Goal: Task Accomplishment & Management: Use online tool/utility

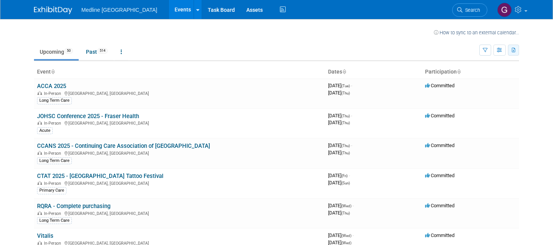
click at [516, 51] on icon "button" at bounding box center [514, 50] width 4 height 5
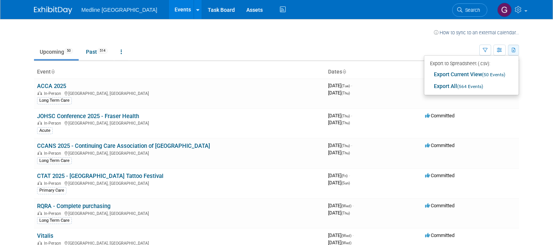
click at [516, 51] on icon "button" at bounding box center [514, 50] width 4 height 5
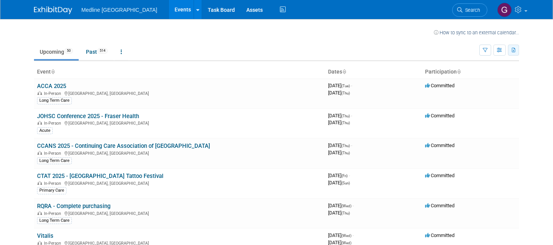
click at [516, 51] on icon "button" at bounding box center [514, 50] width 4 height 5
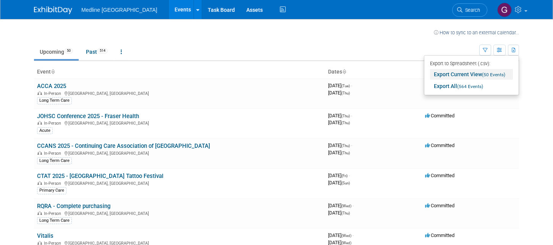
click at [467, 77] on link "Export Current View (50 Events)" at bounding box center [471, 74] width 83 height 11
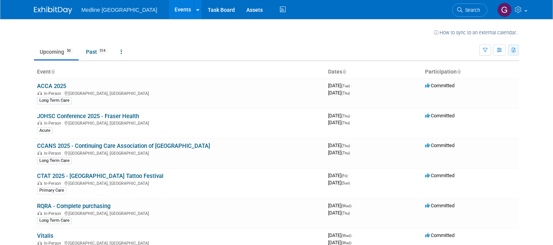
drag, startPoint x: 505, startPoint y: 0, endPoint x: 518, endPoint y: 49, distance: 51.0
drag, startPoint x: 518, startPoint y: 49, endPoint x: 535, endPoint y: 50, distance: 16.5
drag, startPoint x: 535, startPoint y: 50, endPoint x: 518, endPoint y: 23, distance: 31.9
click at [518, 23] on div "How to sync to an external calendar..." at bounding box center [276, 27] width 485 height 17
click at [519, 51] on button "button" at bounding box center [513, 50] width 11 height 11
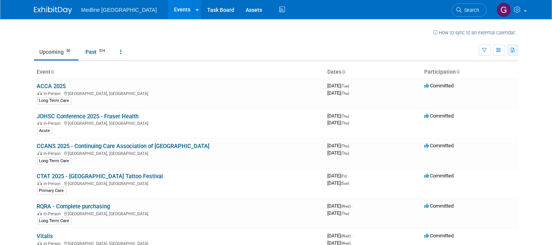
click at [516, 51] on icon "button" at bounding box center [514, 50] width 4 height 5
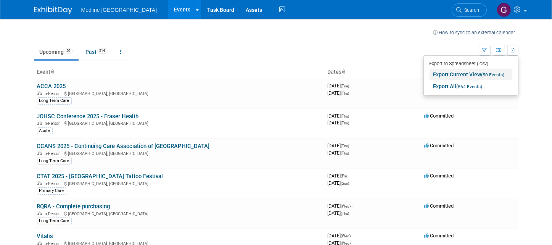
click at [458, 74] on link "Export Current View (50 Events)" at bounding box center [471, 74] width 83 height 11
